Goal: Task Accomplishment & Management: Use online tool/utility

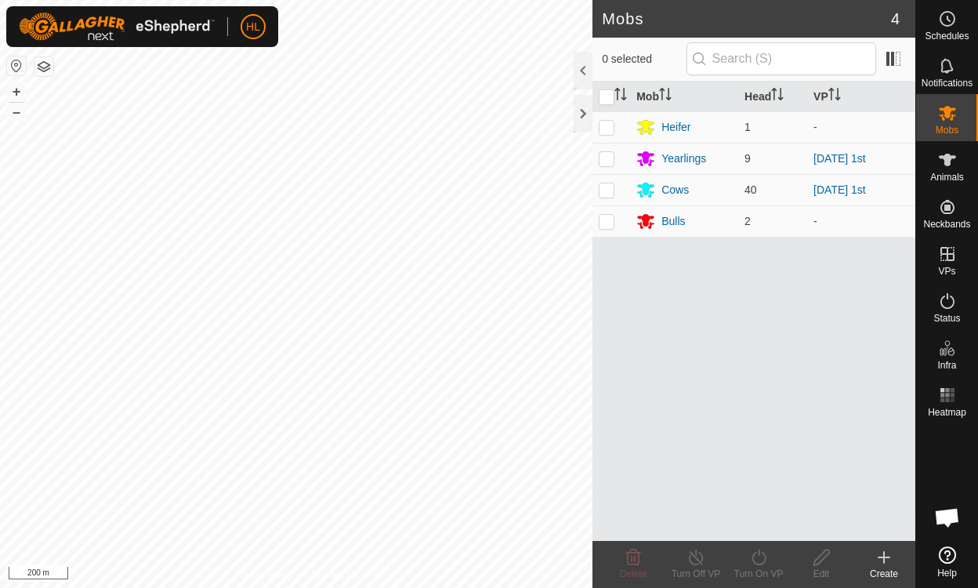
drag, startPoint x: 0, startPoint y: 0, endPoint x: 0, endPoint y: 625, distance: 624.8
drag, startPoint x: 0, startPoint y: 625, endPoint x: 942, endPoint y: 394, distance: 970.1
click at [942, 394] on rect at bounding box center [943, 395] width 4 height 4
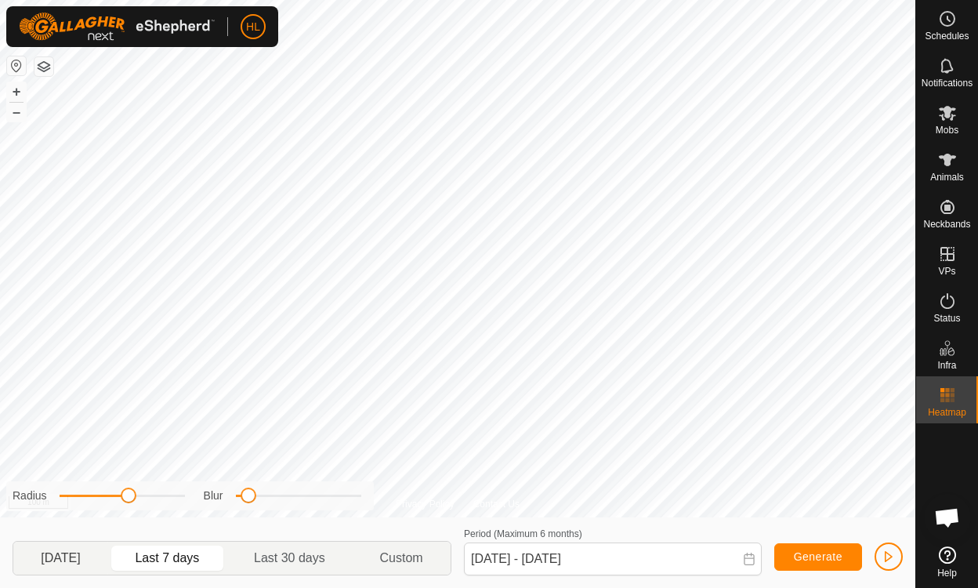
click at [61, 552] on p-togglebutton "Yesterday" at bounding box center [60, 558] width 95 height 33
click at [167, 554] on p-togglebutton "Last 7 days" at bounding box center [167, 558] width 119 height 33
click at [318, 562] on p-togglebutton "Last 30 days" at bounding box center [289, 558] width 125 height 33
type input "17 Aug, 2025 - 15 Sep, 2025"
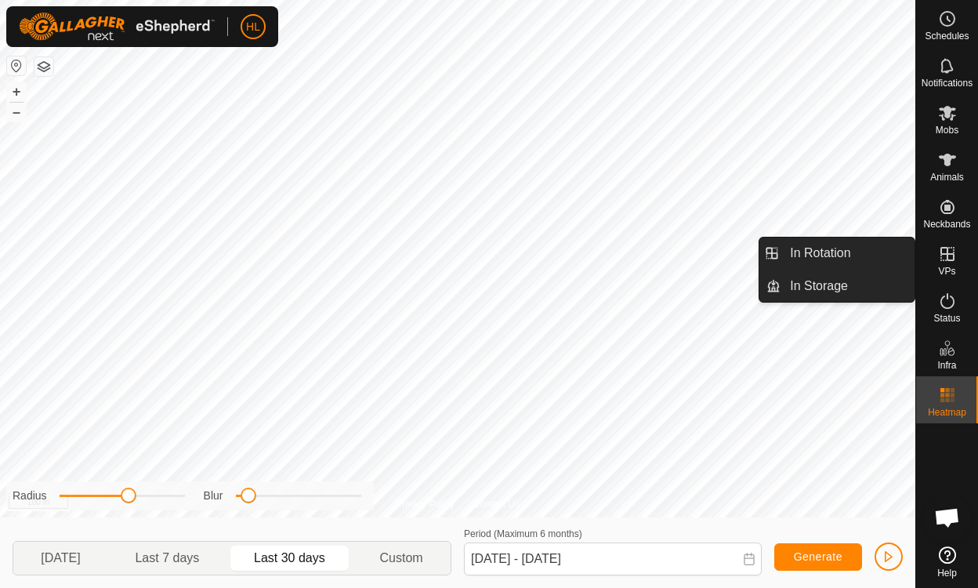
click at [948, 249] on icon at bounding box center [948, 254] width 14 height 14
click at [826, 253] on link "In Rotation" at bounding box center [848, 253] width 134 height 31
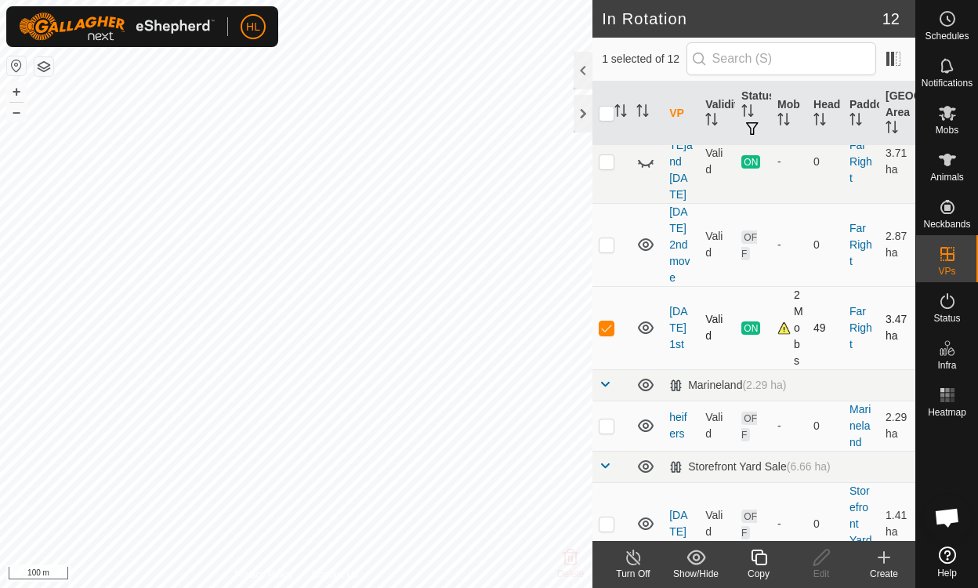
scroll to position [392, 0]
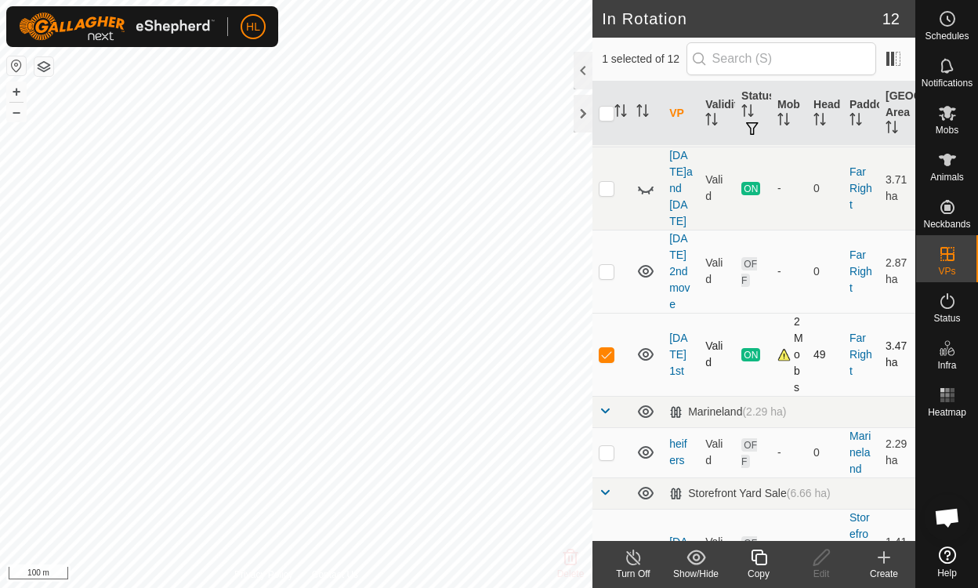
click at [610, 348] on p-checkbox at bounding box center [607, 354] width 16 height 13
checkbox input "false"
click at [610, 265] on p-checkbox at bounding box center [607, 271] width 16 height 13
click at [608, 265] on p-checkbox at bounding box center [607, 271] width 16 height 13
click at [602, 265] on p-checkbox at bounding box center [607, 271] width 16 height 13
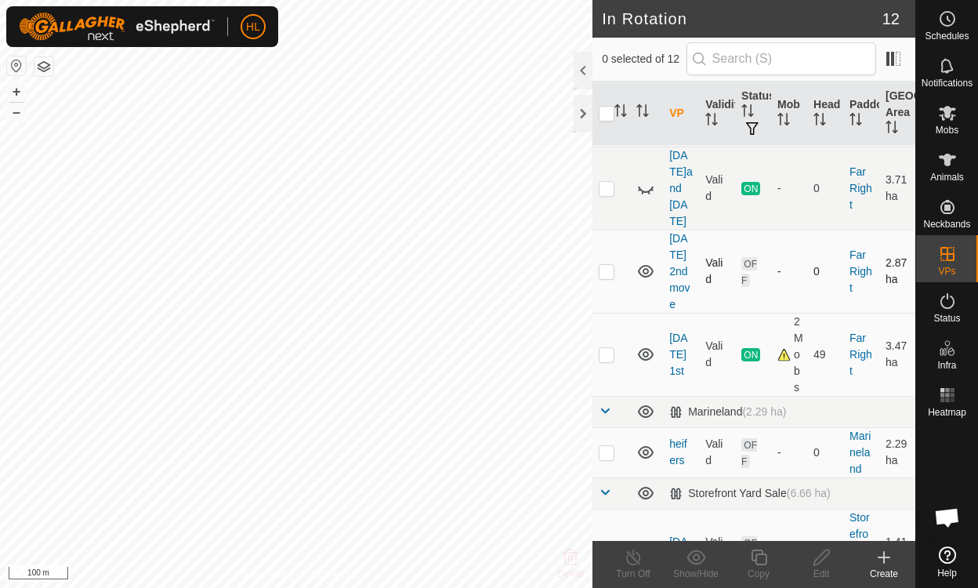
checkbox input "true"
click at [828, 552] on icon at bounding box center [822, 557] width 20 height 19
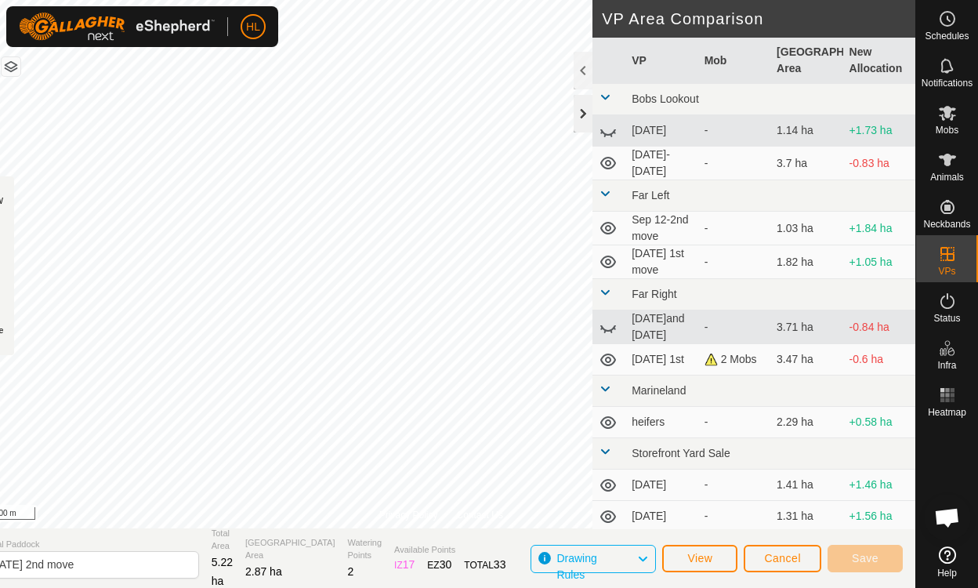
click at [575, 125] on div at bounding box center [583, 114] width 19 height 38
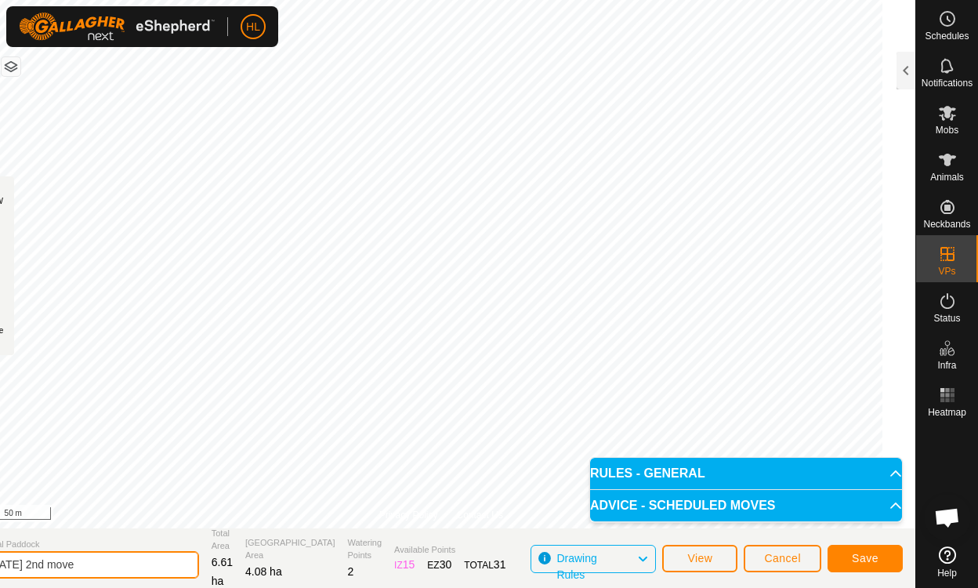
click at [124, 564] on input "sept 14 2nd move" at bounding box center [90, 564] width 220 height 27
type input "[DATE] 1st move"
click at [863, 556] on span "Save" at bounding box center [865, 558] width 27 height 13
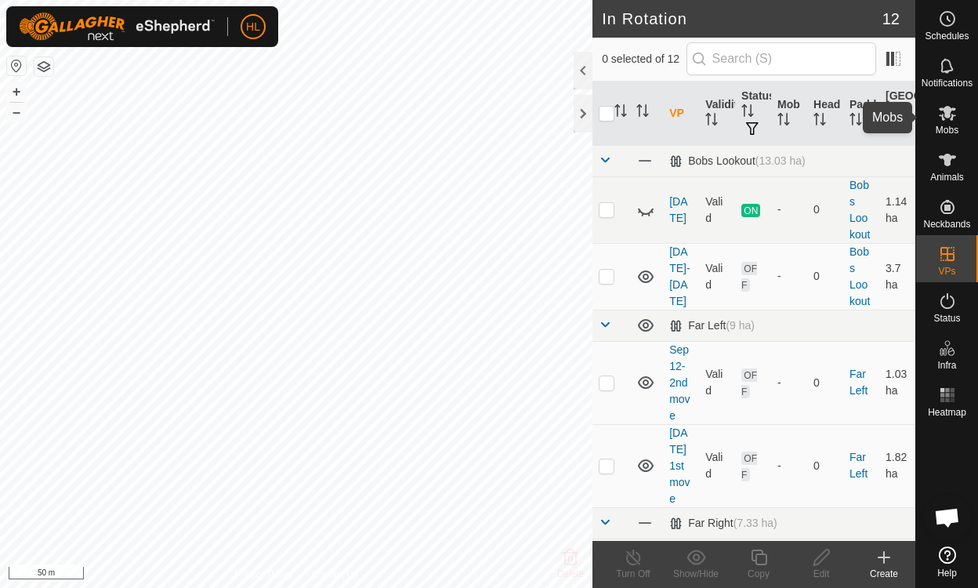
click at [945, 115] on icon at bounding box center [947, 113] width 17 height 15
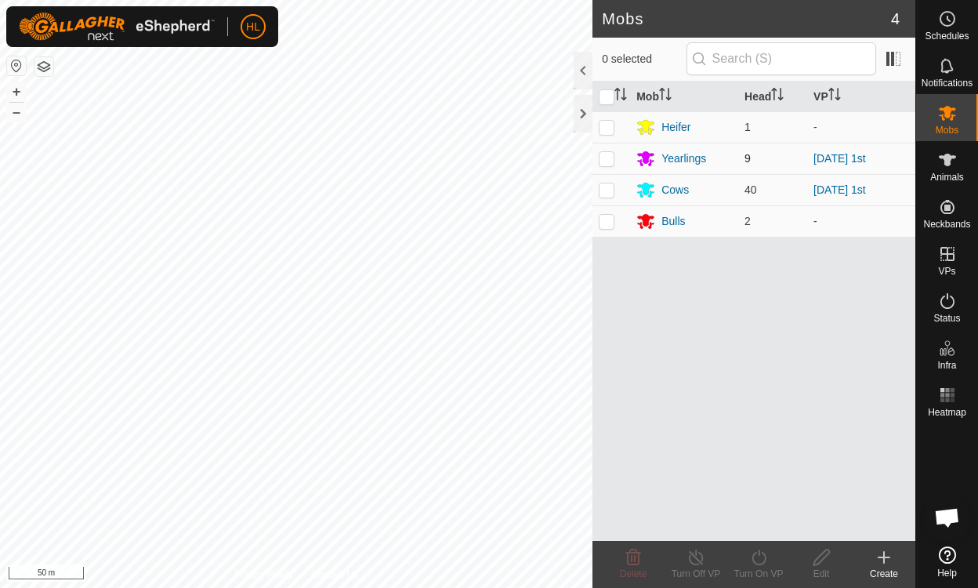
drag, startPoint x: 605, startPoint y: 151, endPoint x: 609, endPoint y: 167, distance: 16.9
click at [607, 151] on td at bounding box center [612, 158] width 38 height 31
checkbox input "true"
click at [610, 190] on p-checkbox at bounding box center [607, 189] width 16 height 13
checkbox input "true"
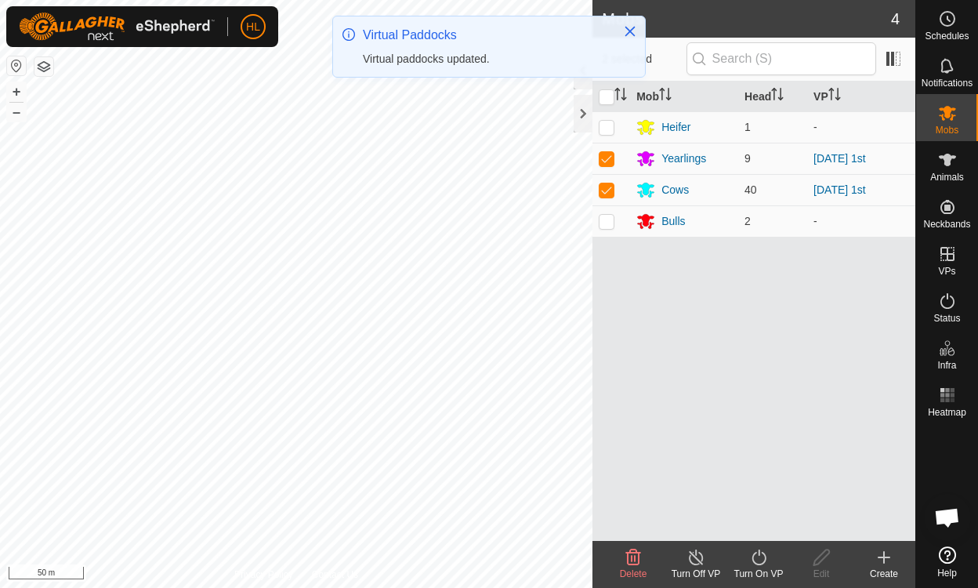
click at [756, 562] on icon at bounding box center [759, 557] width 20 height 19
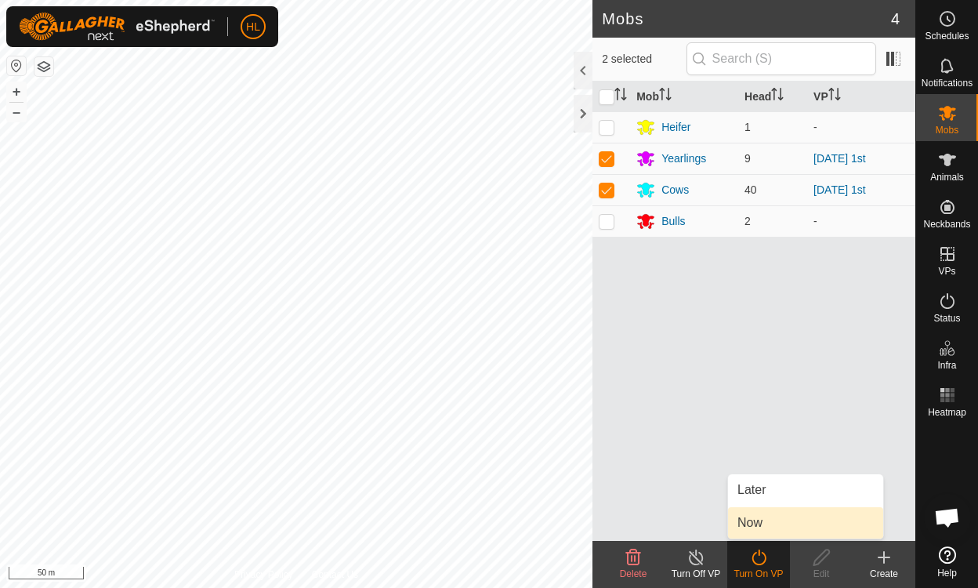
click at [746, 533] on link "Now" at bounding box center [805, 522] width 155 height 31
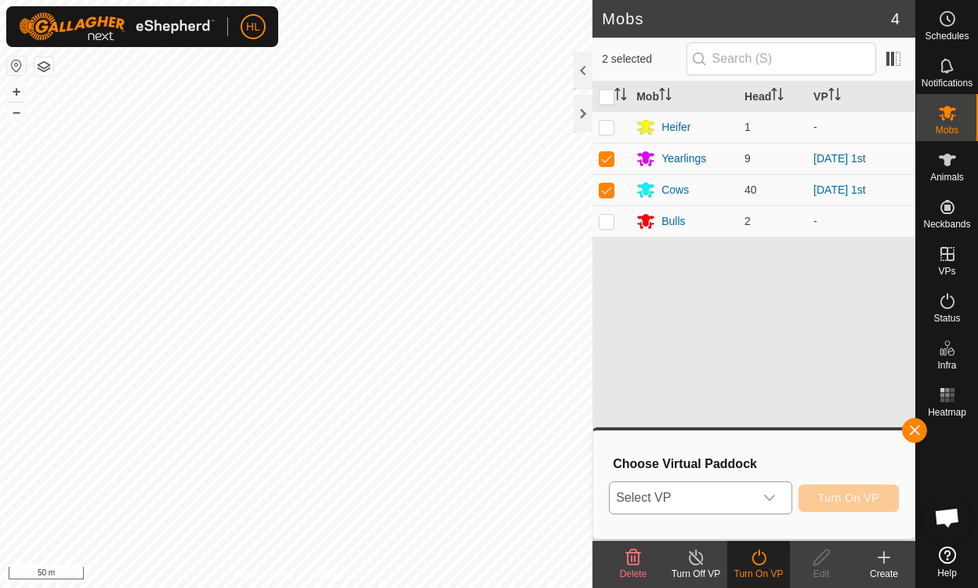
click at [776, 499] on icon "dropdown trigger" at bounding box center [770, 498] width 13 height 13
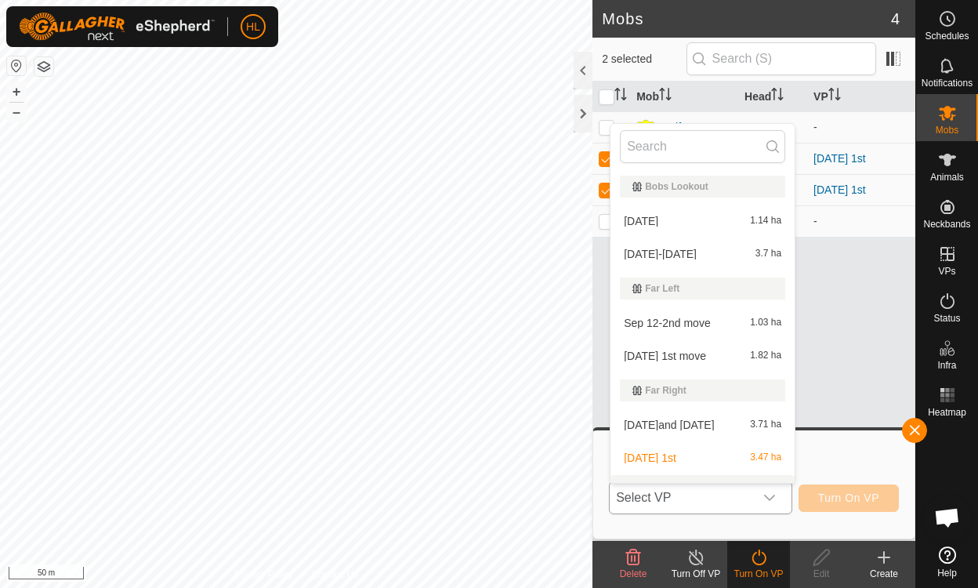
scroll to position [24, 0]
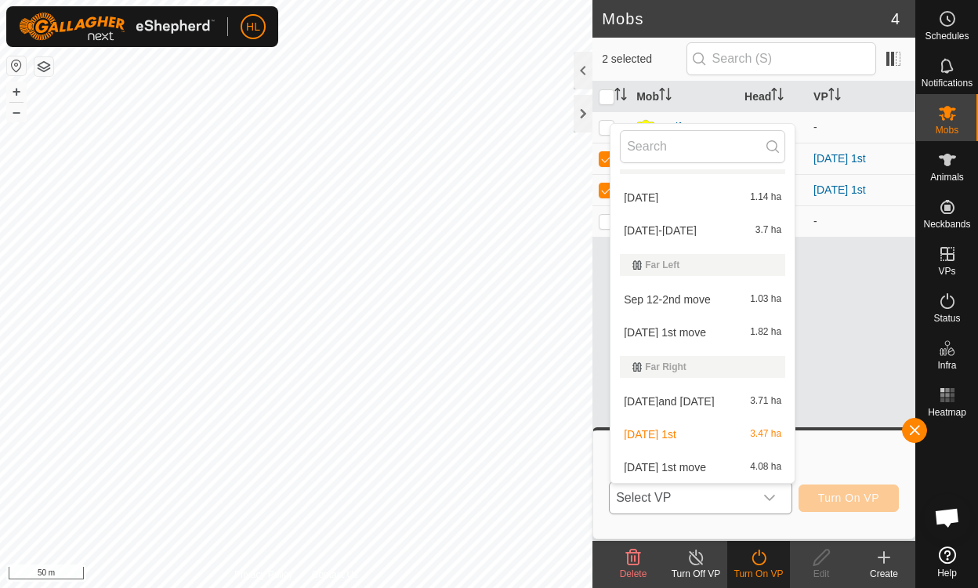
click at [674, 467] on li "sept 16 1st move 4.08 ha" at bounding box center [703, 467] width 184 height 31
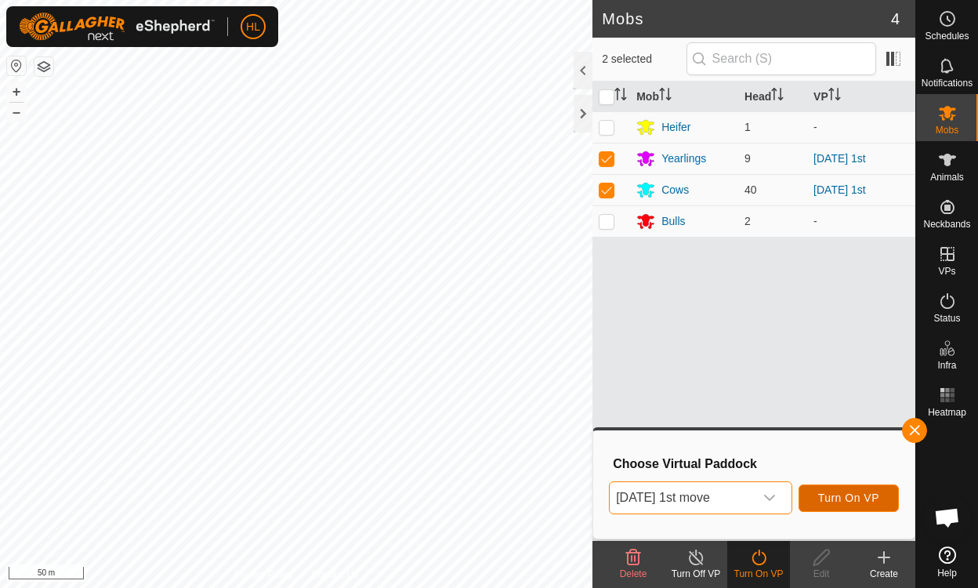
click at [842, 495] on span "Turn On VP" at bounding box center [848, 498] width 61 height 13
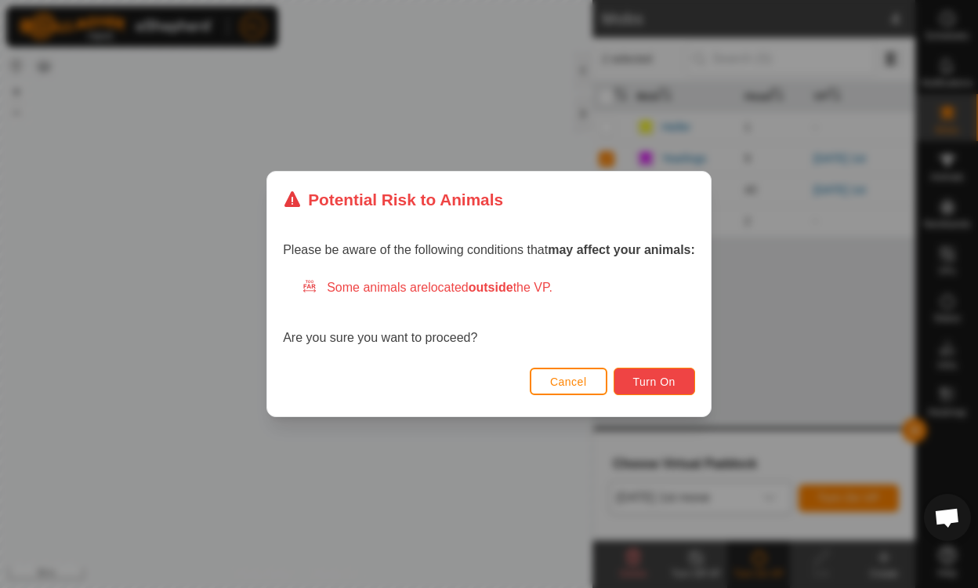
click at [642, 380] on span "Turn On" at bounding box center [654, 382] width 42 height 13
